Goal: Navigation & Orientation: Find specific page/section

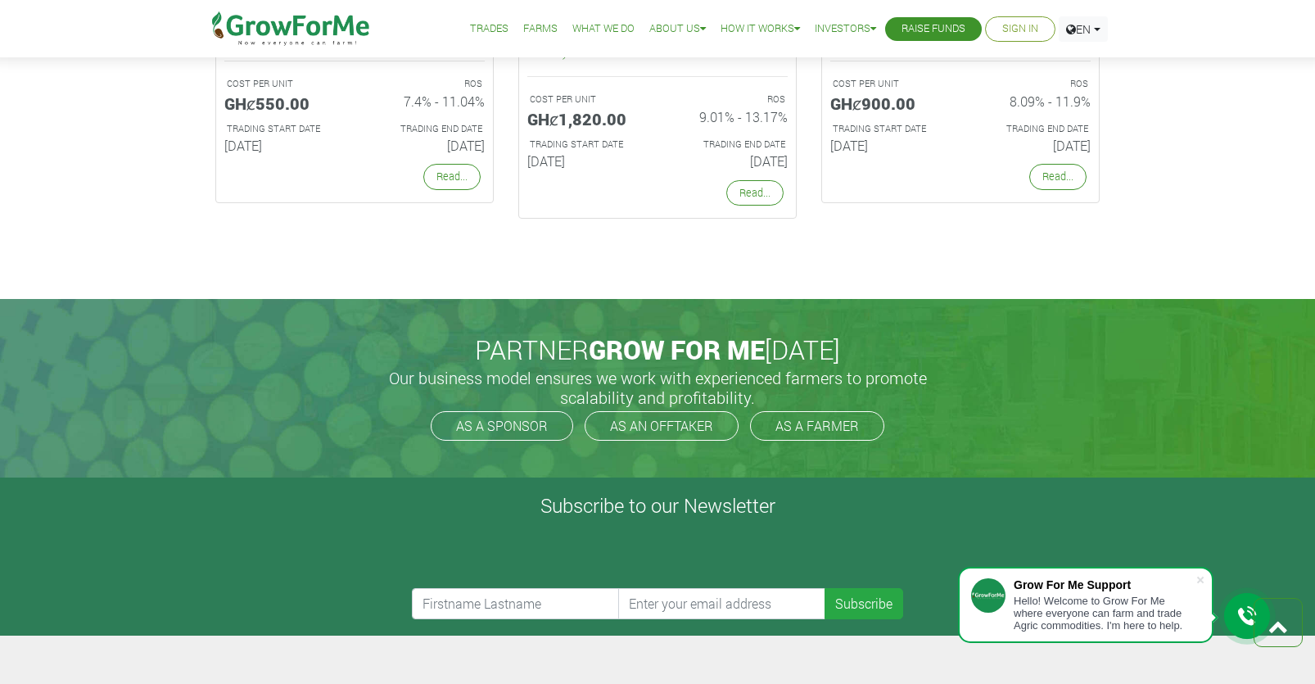
scroll to position [3918, 0]
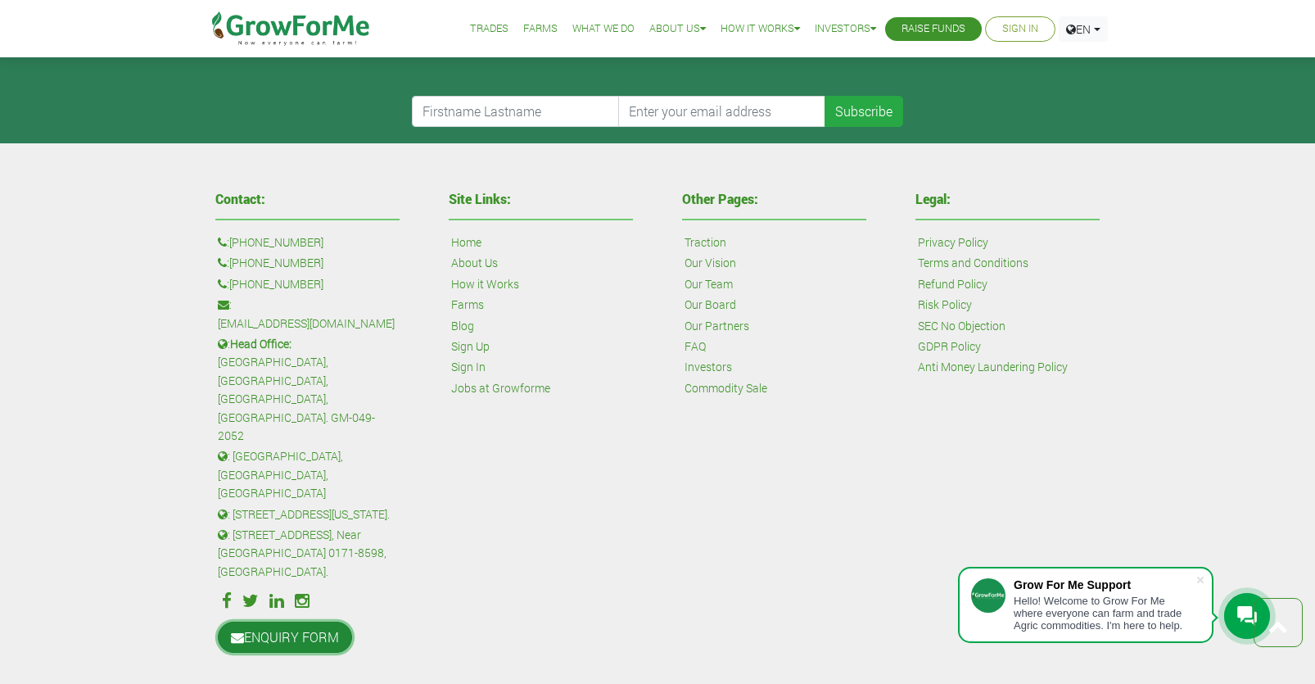
click at [324, 622] on link "ENQUIRY FORM" at bounding box center [285, 637] width 134 height 31
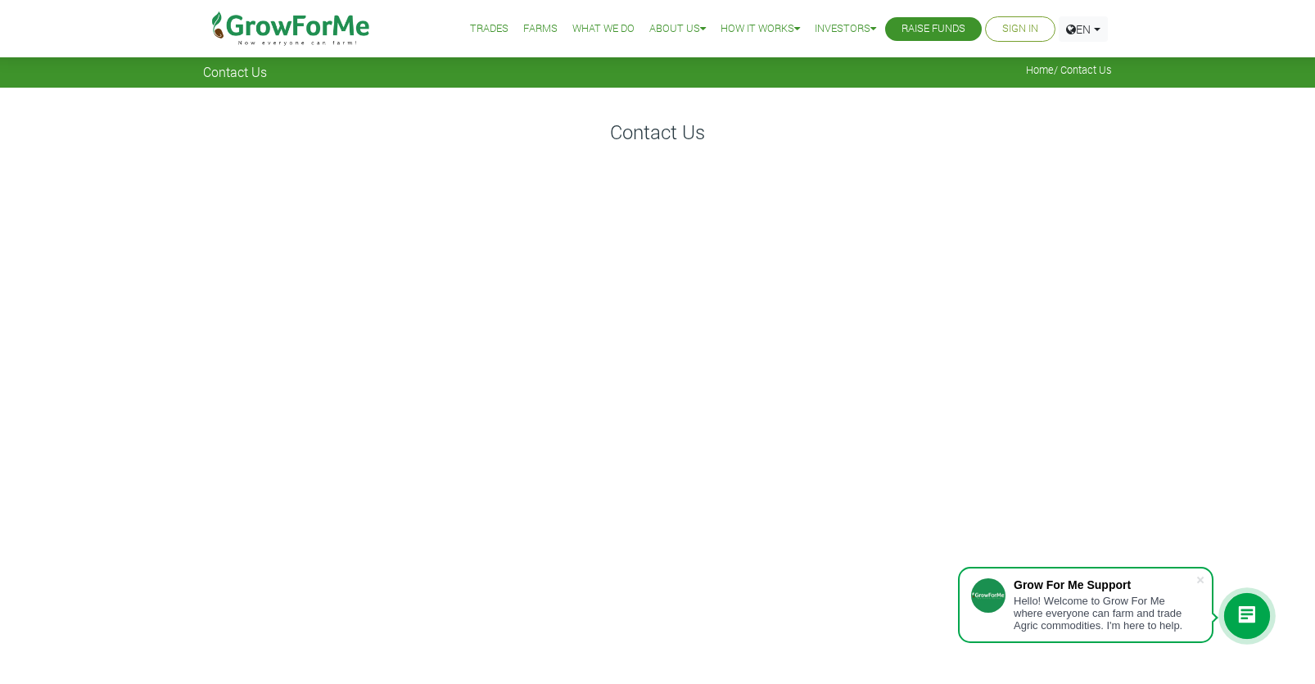
click at [523, 23] on link "Farms" at bounding box center [540, 28] width 34 height 17
